Goal: Check status: Check status

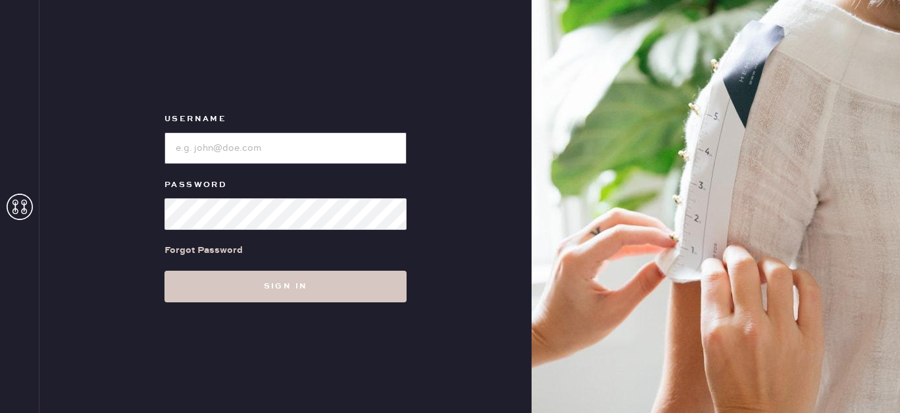
type input "[EMAIL_ADDRESS][DOMAIN_NAME]"
click at [313, 141] on input "loginName" at bounding box center [285, 148] width 242 height 32
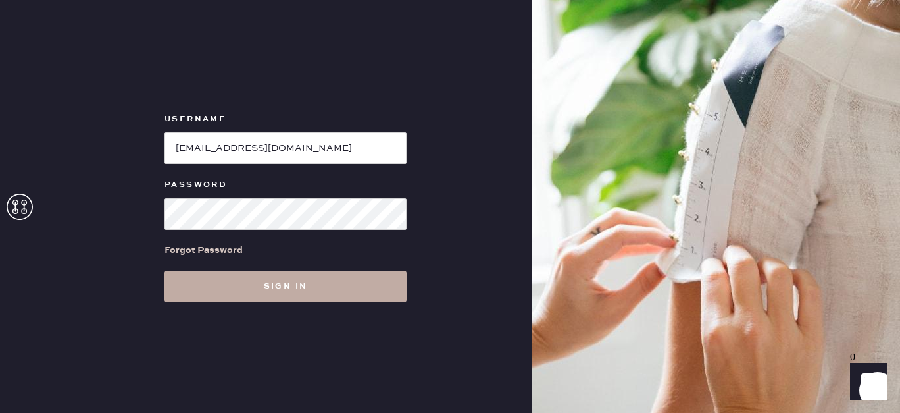
click at [302, 288] on button "Sign in" at bounding box center [285, 286] width 242 height 32
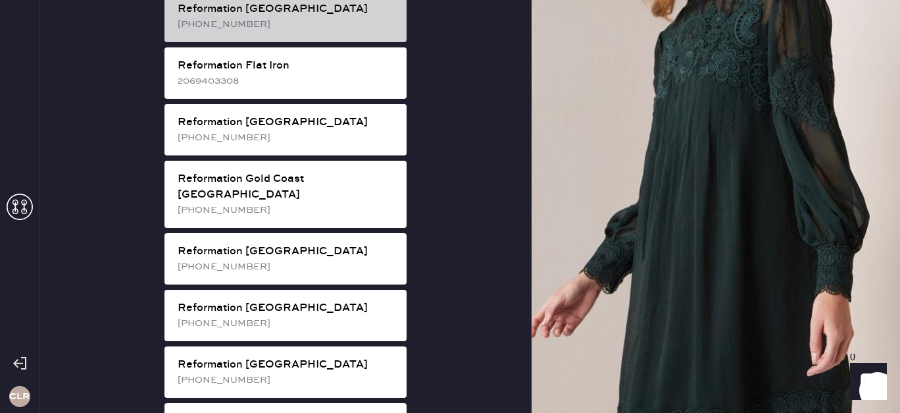
scroll to position [907, 0]
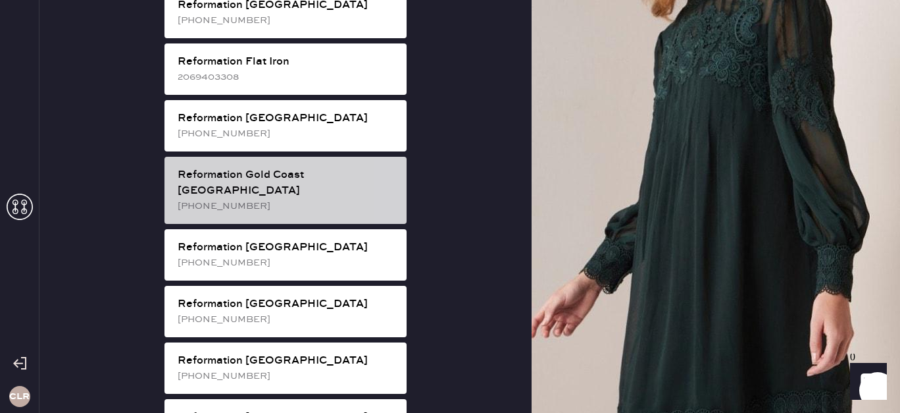
click at [310, 199] on div "[PHONE_NUMBER]" at bounding box center [287, 206] width 218 height 14
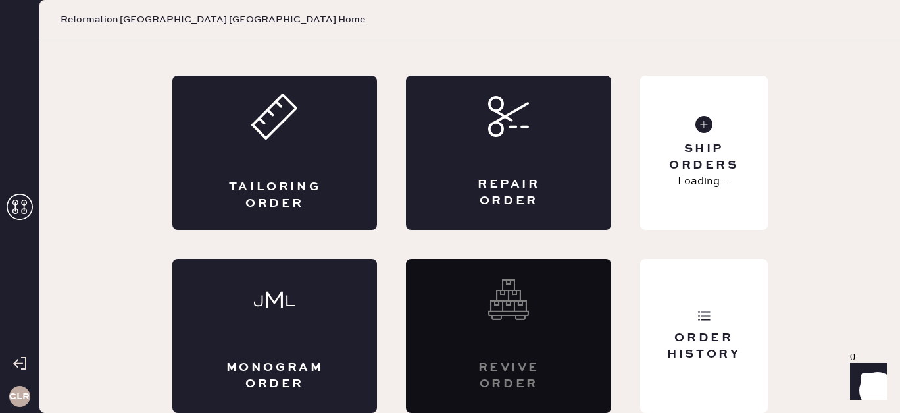
scroll to position [64, 0]
click at [715, 304] on div "Order History" at bounding box center [703, 336] width 127 height 154
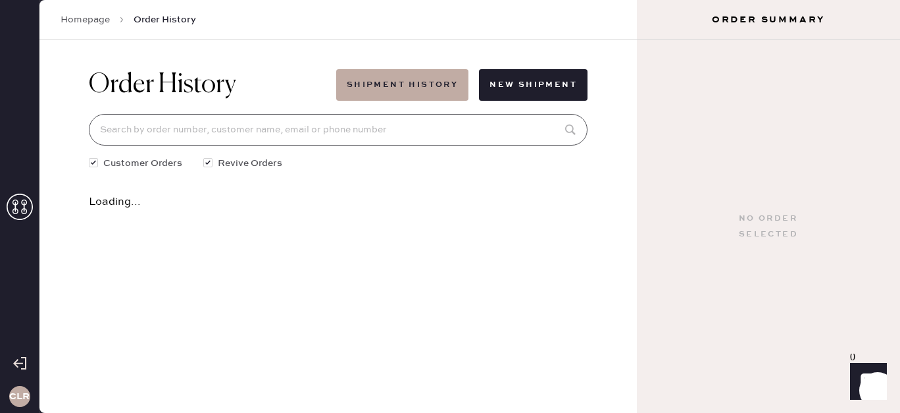
click at [496, 120] on input at bounding box center [338, 130] width 499 height 32
paste input "81663"
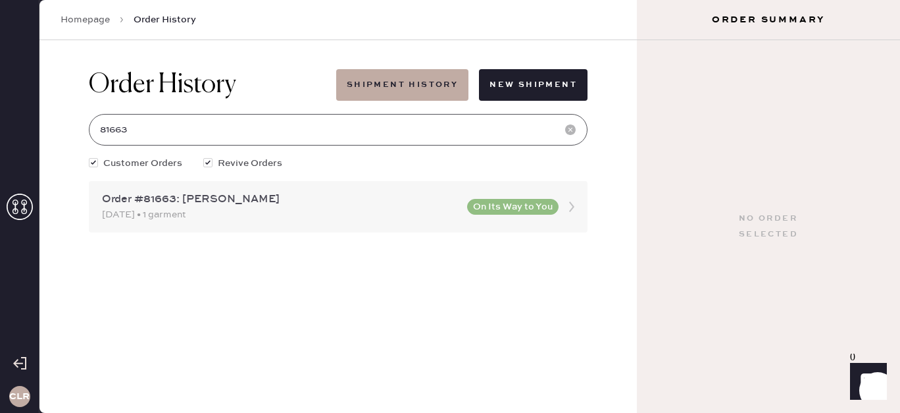
type input "81663"
click at [249, 215] on div "[DATE] • 1 garment" at bounding box center [280, 214] width 357 height 14
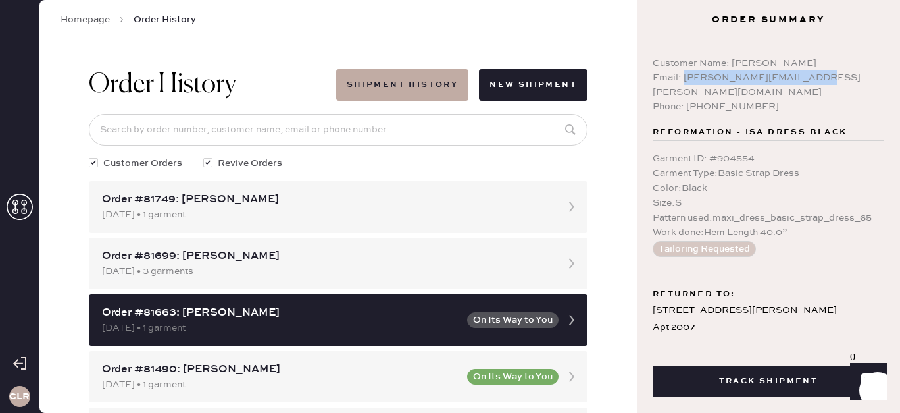
drag, startPoint x: 683, startPoint y: 81, endPoint x: 810, endPoint y: 82, distance: 127.0
click at [810, 82] on div "Email: [PERSON_NAME][EMAIL_ADDRESS][PERSON_NAME][DOMAIN_NAME]" at bounding box center [769, 84] width 232 height 29
copy div "[PERSON_NAME][EMAIL_ADDRESS][PERSON_NAME][DOMAIN_NAME]"
